Goal: Communication & Community: Answer question/provide support

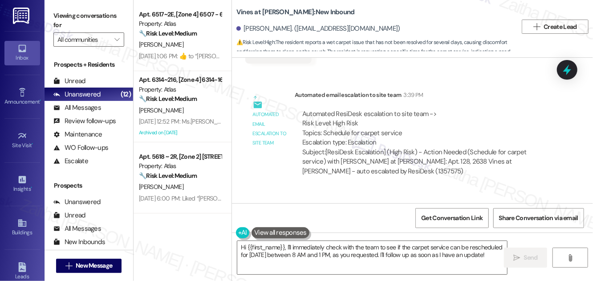
scroll to position [8185, 0]
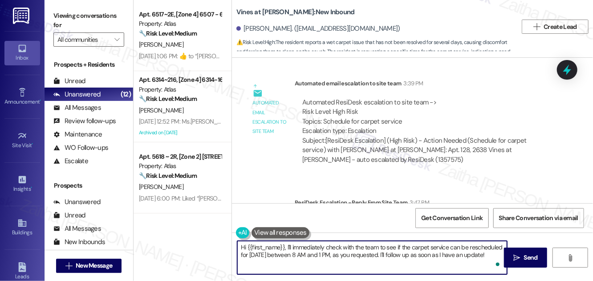
drag, startPoint x: 247, startPoint y: 249, endPoint x: 491, endPoint y: 274, distance: 245.2
click at [491, 274] on textarea "Hi {{first_name}}, I'll immediately check with the team to see if the carpet se…" at bounding box center [372, 257] width 270 height 33
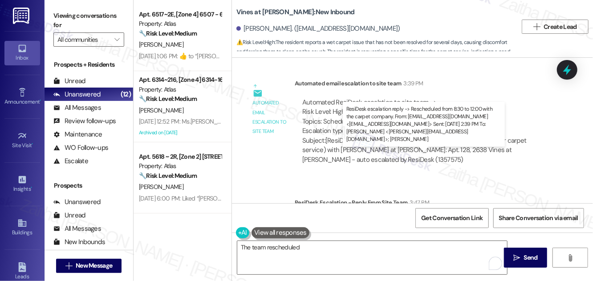
click at [340, 217] on div "ResiDesk escalation reply -> Rescheduled from 8:30 to 12:00 with the carpet com…" at bounding box center [419, 240] width 234 height 47
drag, startPoint x: 338, startPoint y: 164, endPoint x: 461, endPoint y: 162, distance: 122.4
click at [461, 217] on div "ResiDesk escalation reply -> Rescheduled from 8:30 to 12:00 with the carpet com…" at bounding box center [419, 240] width 234 height 47
copy div "from 8:30 to 12:00 with the carpet company"
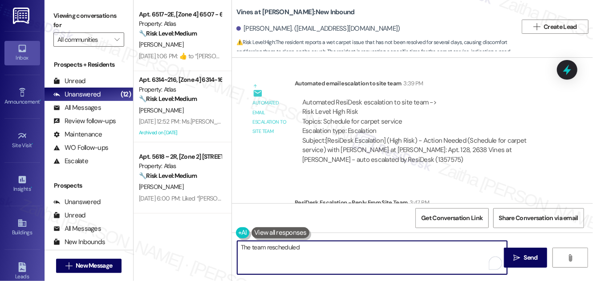
click at [315, 247] on textarea "The team rescheduled" at bounding box center [372, 257] width 270 height 33
paste textarea "from 8:30 to 12:00 with the carpet company"
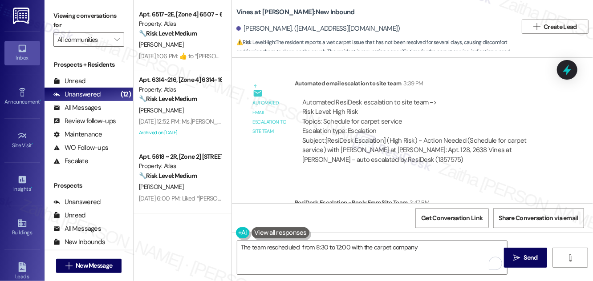
click at [267, 235] on button at bounding box center [280, 232] width 58 height 11
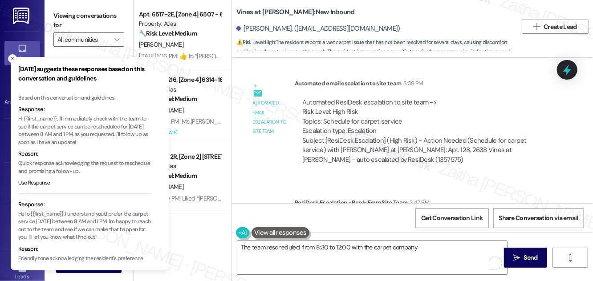
click at [12, 57] on icon "Close toast" at bounding box center [12, 58] width 5 height 5
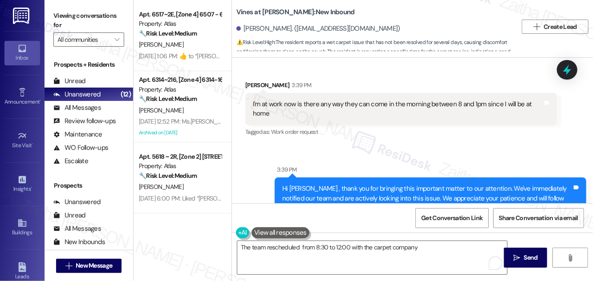
scroll to position [7861, 0]
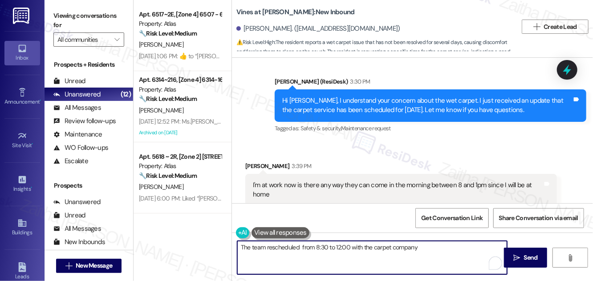
click at [241, 248] on textarea "The team rescheduled from 8:30 to 12:00 with the carpet company" at bounding box center [372, 257] width 270 height 33
type textarea "I understand you're at work and would like to the team to come tomorrow. The te…"
drag, startPoint x: 241, startPoint y: 246, endPoint x: 375, endPoint y: 258, distance: 134.5
click at [375, 258] on textarea "I understand you're at work and would like to the team to come tomorrow. The te…" at bounding box center [372, 257] width 270 height 33
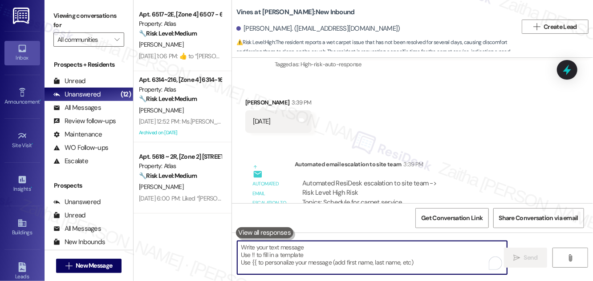
scroll to position [8185, 0]
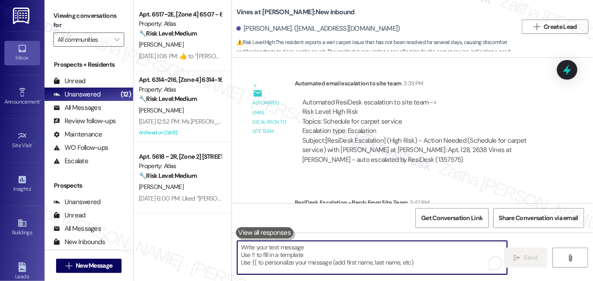
paste textarea "I understand you’re at work and would like the team to come tomorrow."
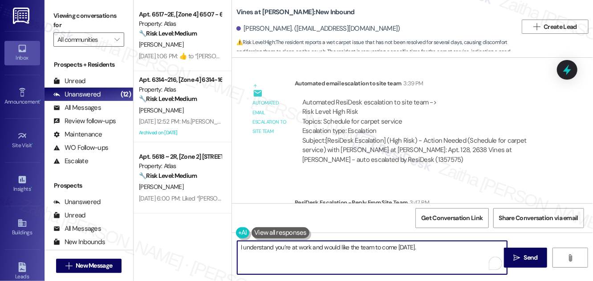
paste textarea "Your appointment with the carpet company has been rescheduled from 8:30 to 12:00"
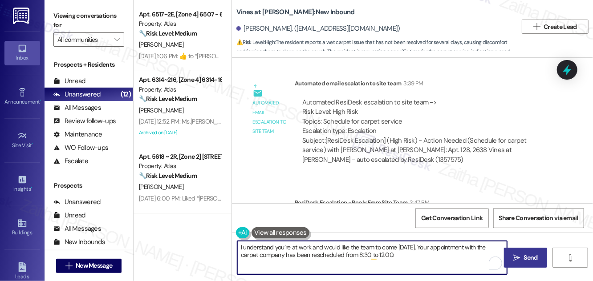
type textarea "I understand you’re at work and would like the team to come tomorrow. Your appo…"
click at [520, 261] on span " Send" at bounding box center [525, 257] width 28 height 9
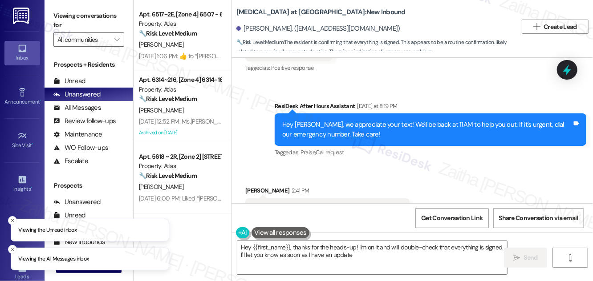
type textarea "Hey {{first_name}}, thanks for the heads-up! I'm on it and will double-check th…"
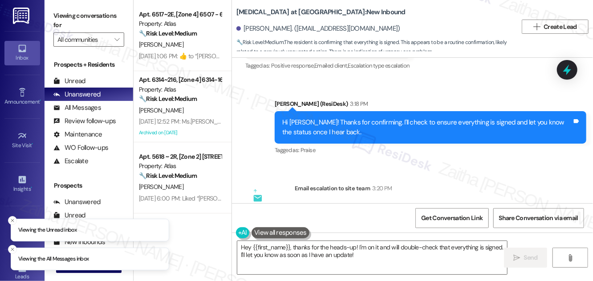
scroll to position [3426, 0]
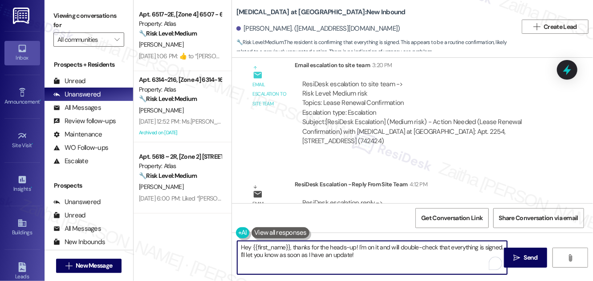
drag, startPoint x: 242, startPoint y: 247, endPoint x: 375, endPoint y: 255, distance: 133.3
click at [375, 255] on textarea "Hey {{first_name}}, thanks for the heads-up! I'm on it and will double-check th…" at bounding box center [372, 257] width 270 height 33
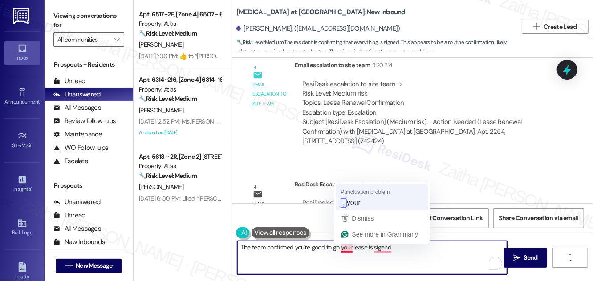
type textarea "The team confirmed you're good to go, your lease is sigend"
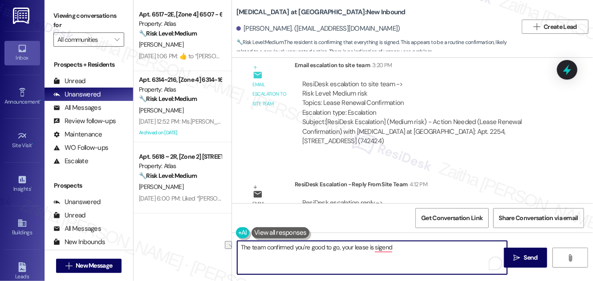
drag, startPoint x: 409, startPoint y: 247, endPoint x: 254, endPoint y: 262, distance: 156.0
click at [232, 255] on div "The team confirmed you're good to go, your lease is sigend" at bounding box center [367, 258] width 271 height 34
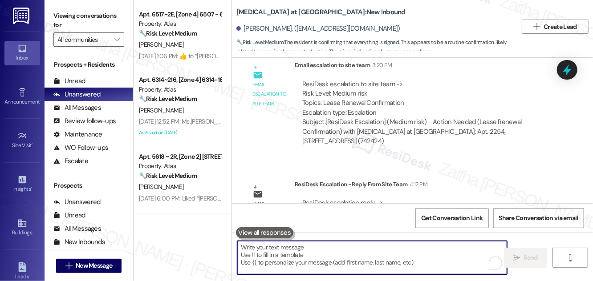
paste textarea "The team confirmed that everything is set — your lease is signed."
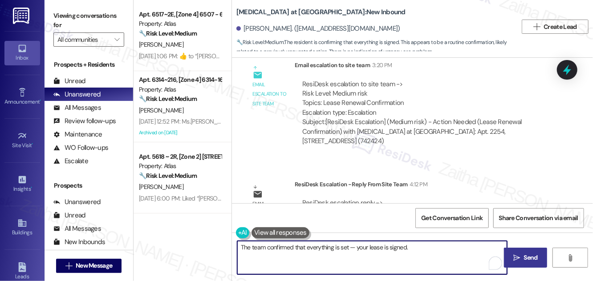
type textarea "The team confirmed that everything is set — your lease is signed."
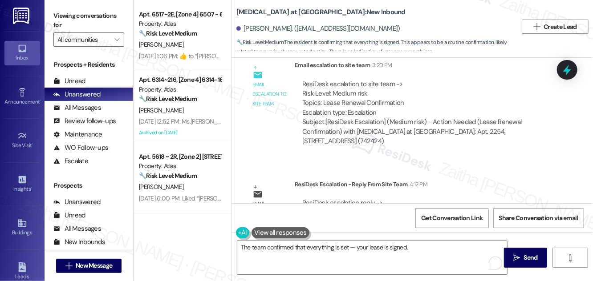
drag, startPoint x: 530, startPoint y: 257, endPoint x: 524, endPoint y: 245, distance: 13.3
click at [530, 257] on span "Send" at bounding box center [531, 257] width 14 height 9
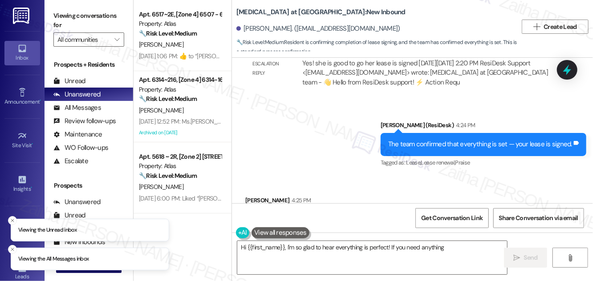
scroll to position [3576, 0]
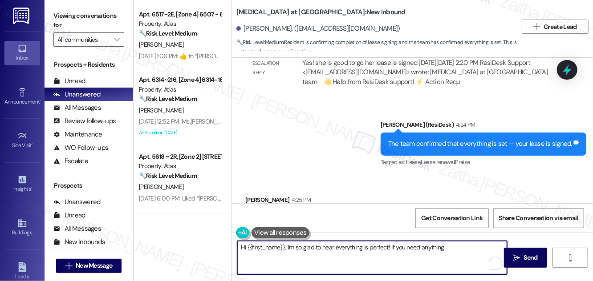
drag, startPoint x: 390, startPoint y: 246, endPoint x: 243, endPoint y: 247, distance: 147.8
click at [242, 247] on textarea "Hi {{first_name}}, I'm so glad to hear everything is perfect! If you need anyth…" at bounding box center [372, 257] width 270 height 33
click at [336, 253] on textarea "Hi {{first_name}}, I'm so glad to hear everything is perfect! If you need anyth…" at bounding box center [372, 257] width 270 height 33
drag, startPoint x: 286, startPoint y: 247, endPoint x: 239, endPoint y: 248, distance: 46.3
click at [239, 248] on textarea "Hi {{first_name}}, I'm so glad to hear everything is perfect! If you need anyth…" at bounding box center [372, 257] width 270 height 33
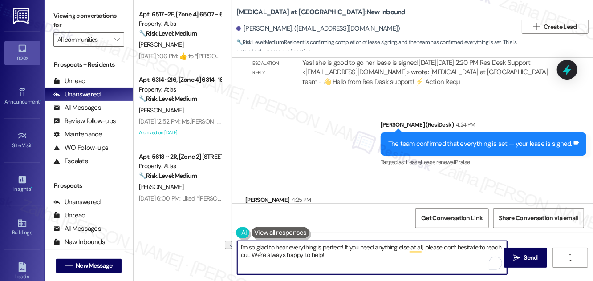
drag, startPoint x: 344, startPoint y: 247, endPoint x: 239, endPoint y: 243, distance: 104.6
click at [239, 243] on textarea "I'm so glad to hear everything is perfect! If you need anything else at all, pl…" at bounding box center [372, 257] width 270 height 33
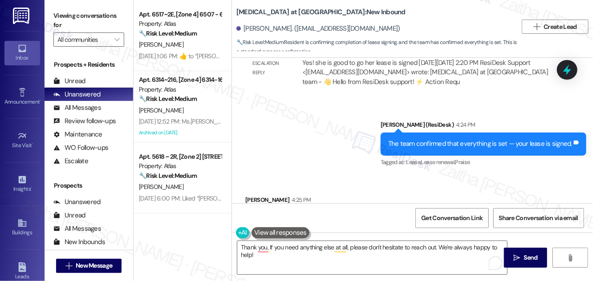
click at [254, 195] on div "Marisa Rodriguez 4:25 PM" at bounding box center [278, 201] width 66 height 12
copy div "Marisa"
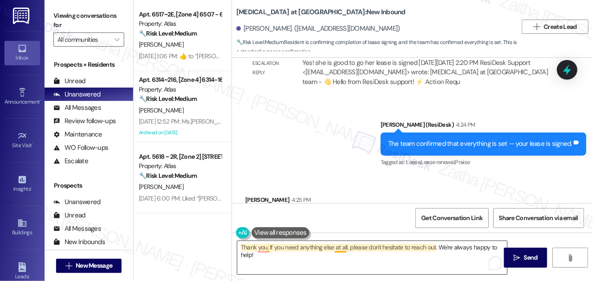
click at [269, 249] on textarea "Thank you, If you need anything else at all, please don't hesitate to reach out…" at bounding box center [372, 257] width 270 height 33
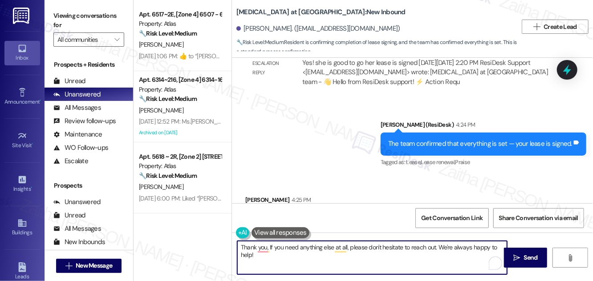
paste textarea "Marisa"
type textarea "Thank you, Marisa! If you need anything else at all, please don't hesitate to r…"
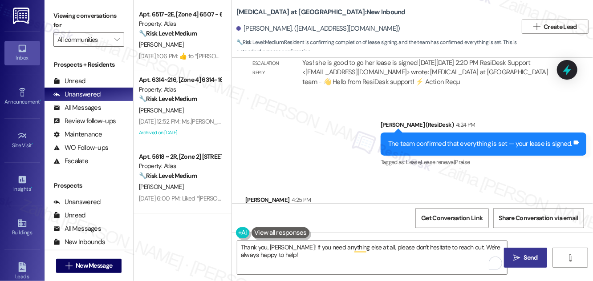
click at [524, 261] on span "Send" at bounding box center [531, 257] width 14 height 9
